Goal: Task Accomplishment & Management: Use online tool/utility

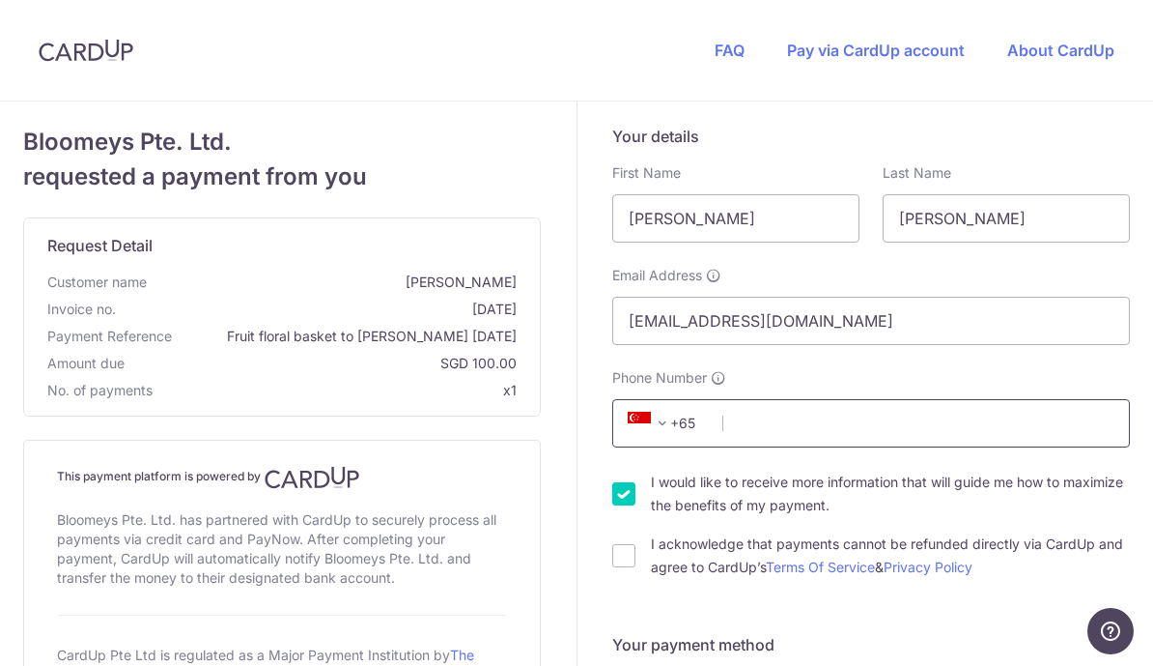
click at [777, 422] on input "Phone Number" at bounding box center [871, 423] width 518 height 48
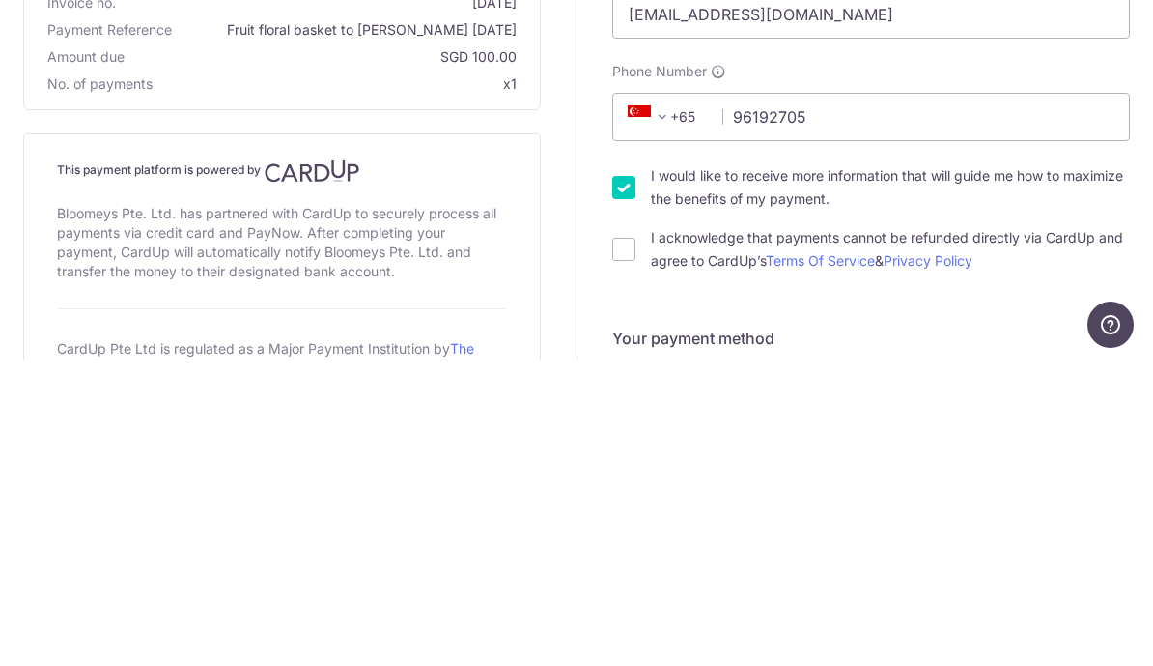
type input "96192705"
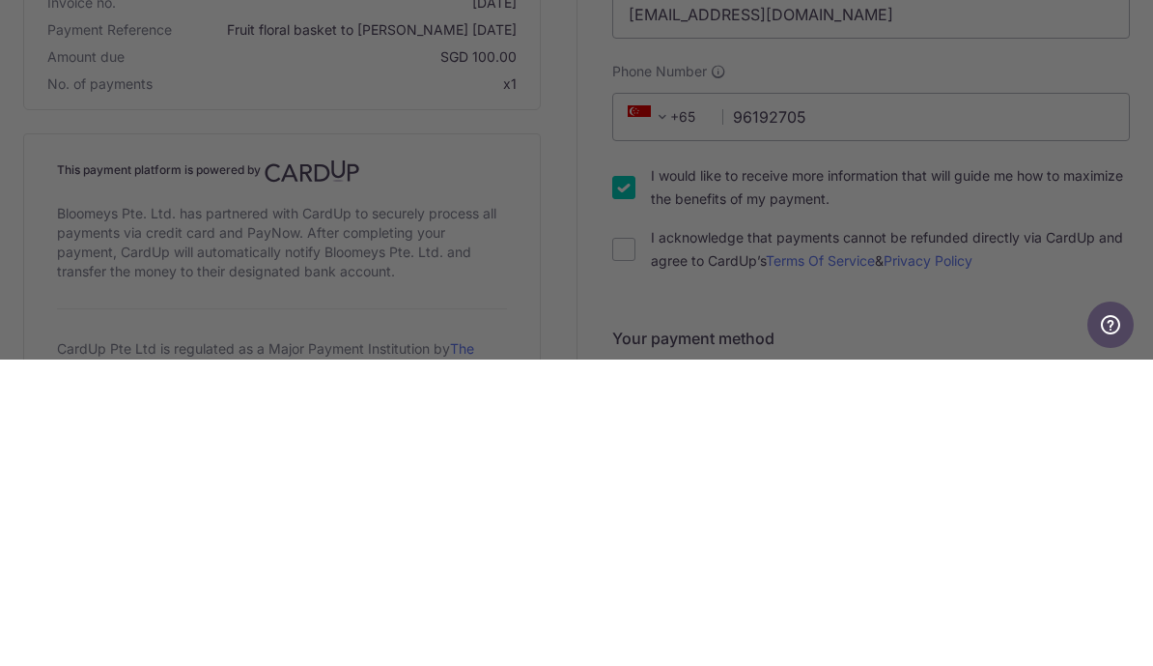
scroll to position [24, 0]
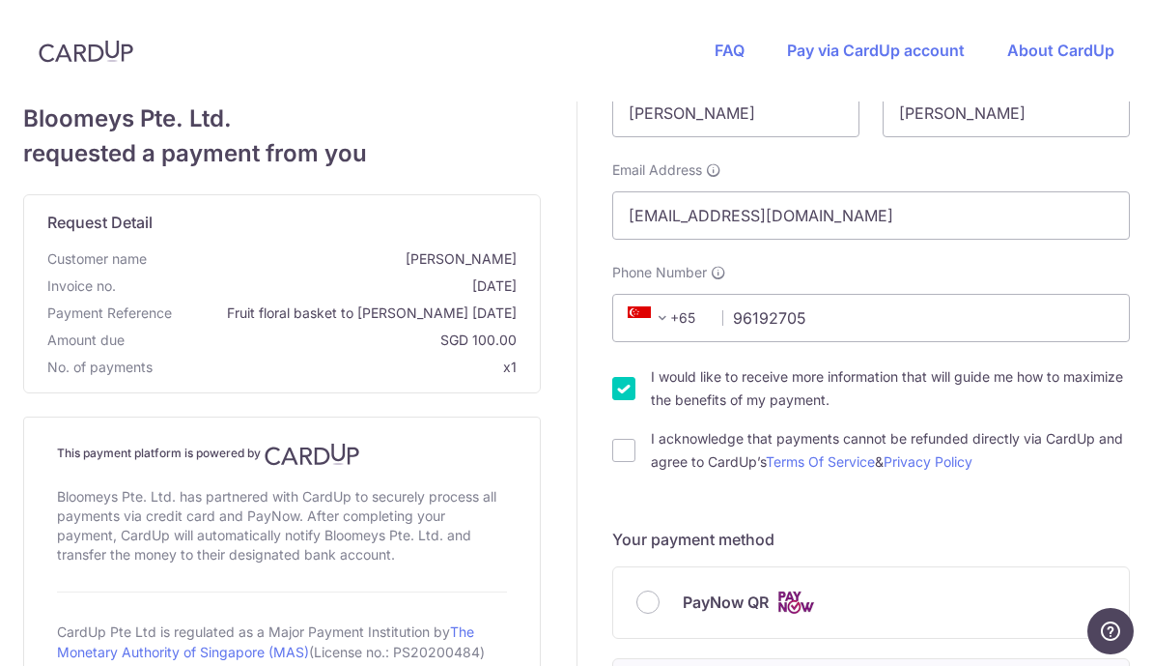
click at [630, 439] on input "I acknowledge that payments cannot be refunded directly via CardUp and agree to…" at bounding box center [623, 450] width 23 height 23
checkbox input "true"
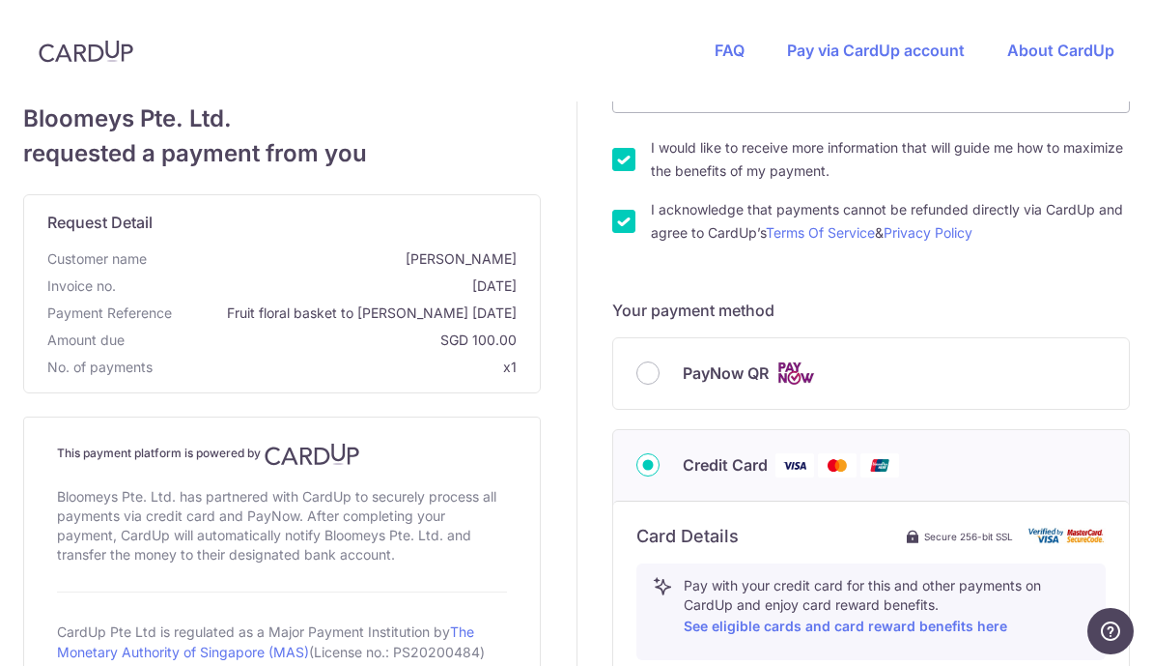
scroll to position [383, 0]
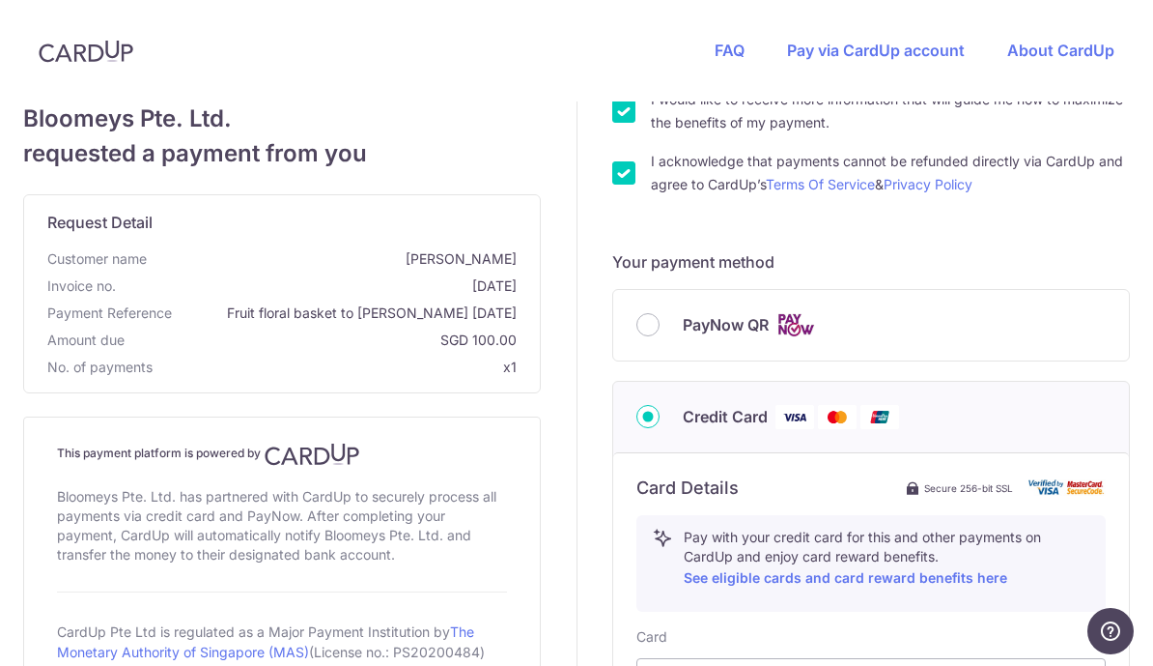
click at [652, 313] on input "PayNow QR" at bounding box center [648, 324] width 23 height 23
radio input "true"
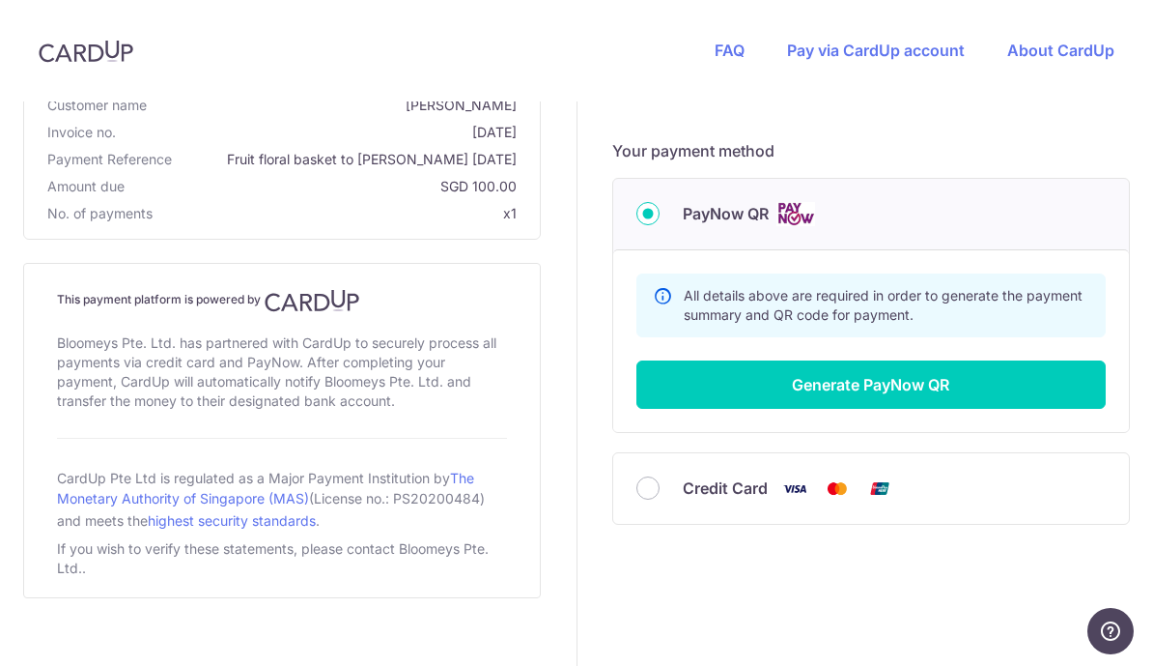
scroll to position [493, 0]
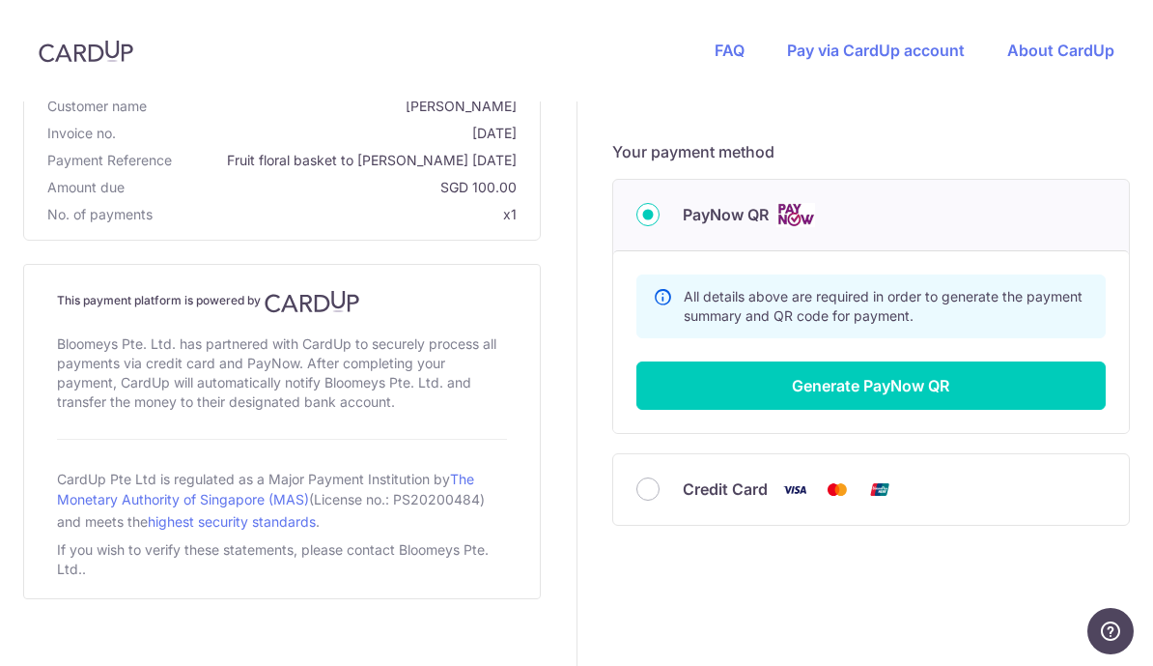
click at [835, 361] on button "Generate PayNow QR" at bounding box center [871, 385] width 469 height 48
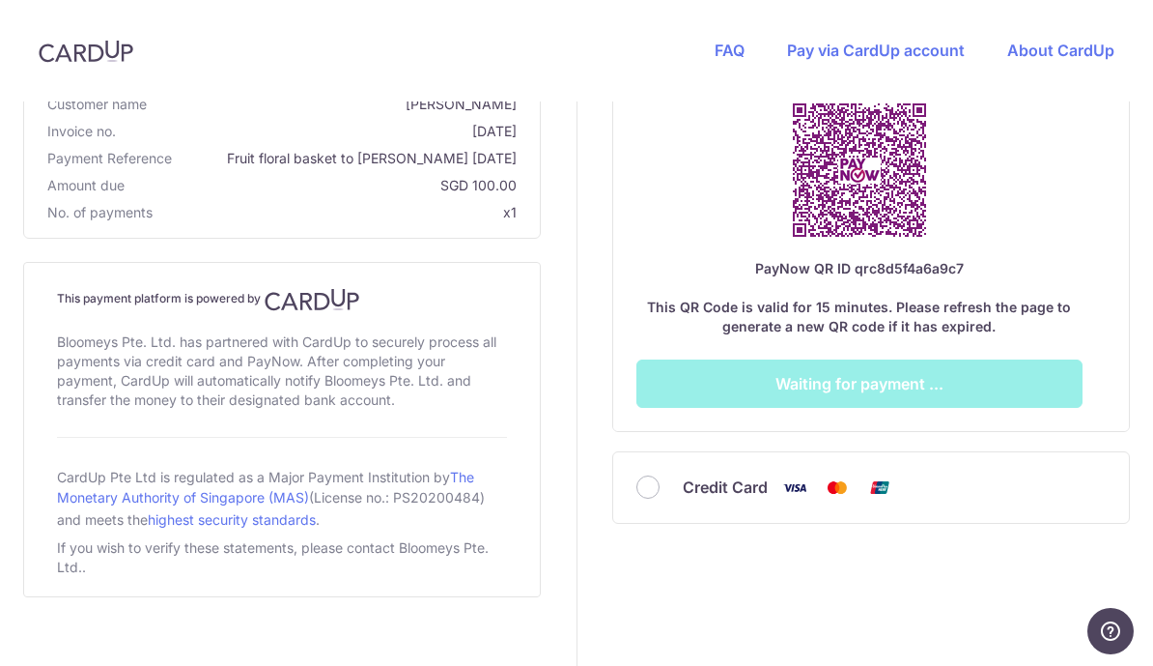
scroll to position [926, 0]
